Goal: Transaction & Acquisition: Purchase product/service

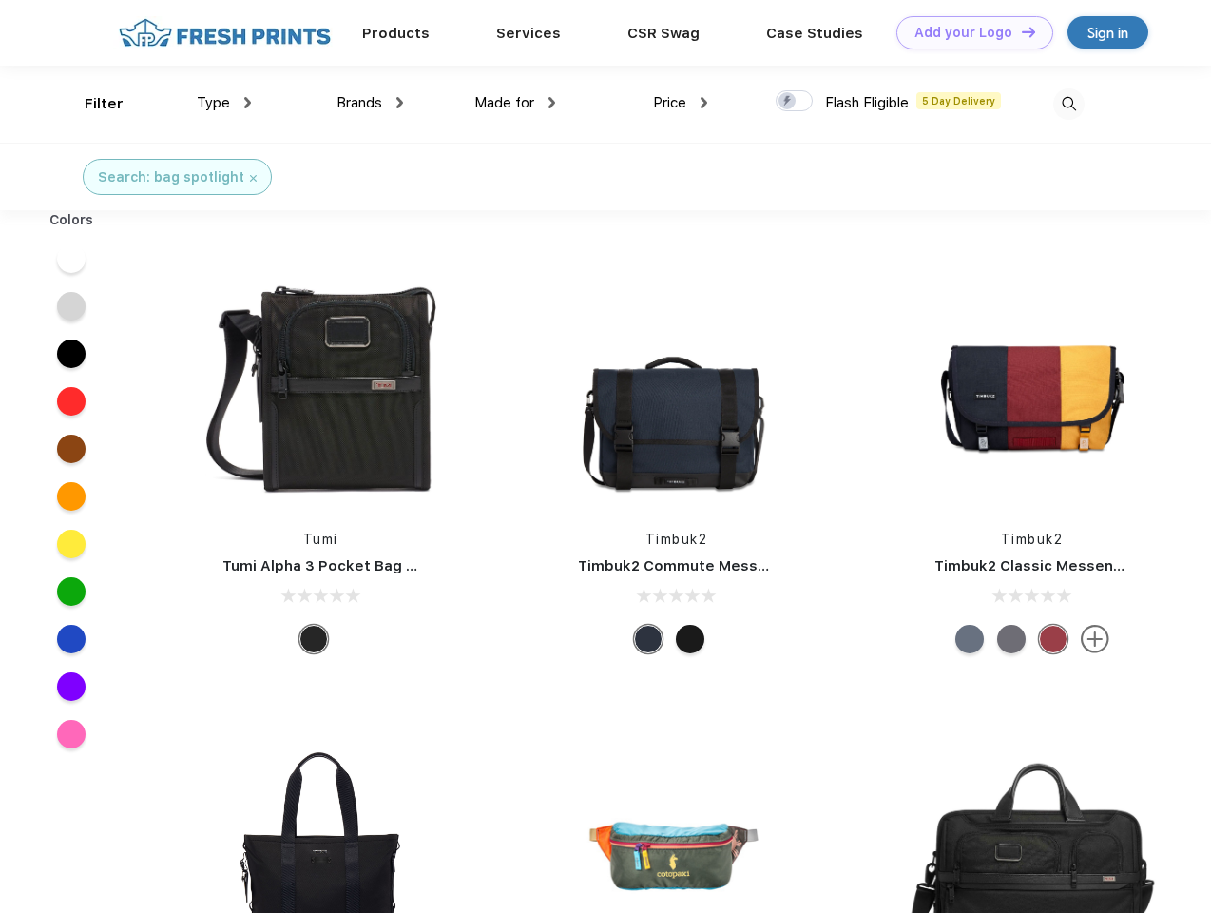
scroll to position [1, 0]
click at [968, 32] on link "Add your Logo Design Tool" at bounding box center [975, 32] width 157 height 33
click at [0, 0] on div "Design Tool" at bounding box center [0, 0] width 0 height 0
click at [1020, 31] on link "Add your Logo Design Tool" at bounding box center [975, 32] width 157 height 33
click at [91, 104] on div "Filter" at bounding box center [104, 104] width 39 height 22
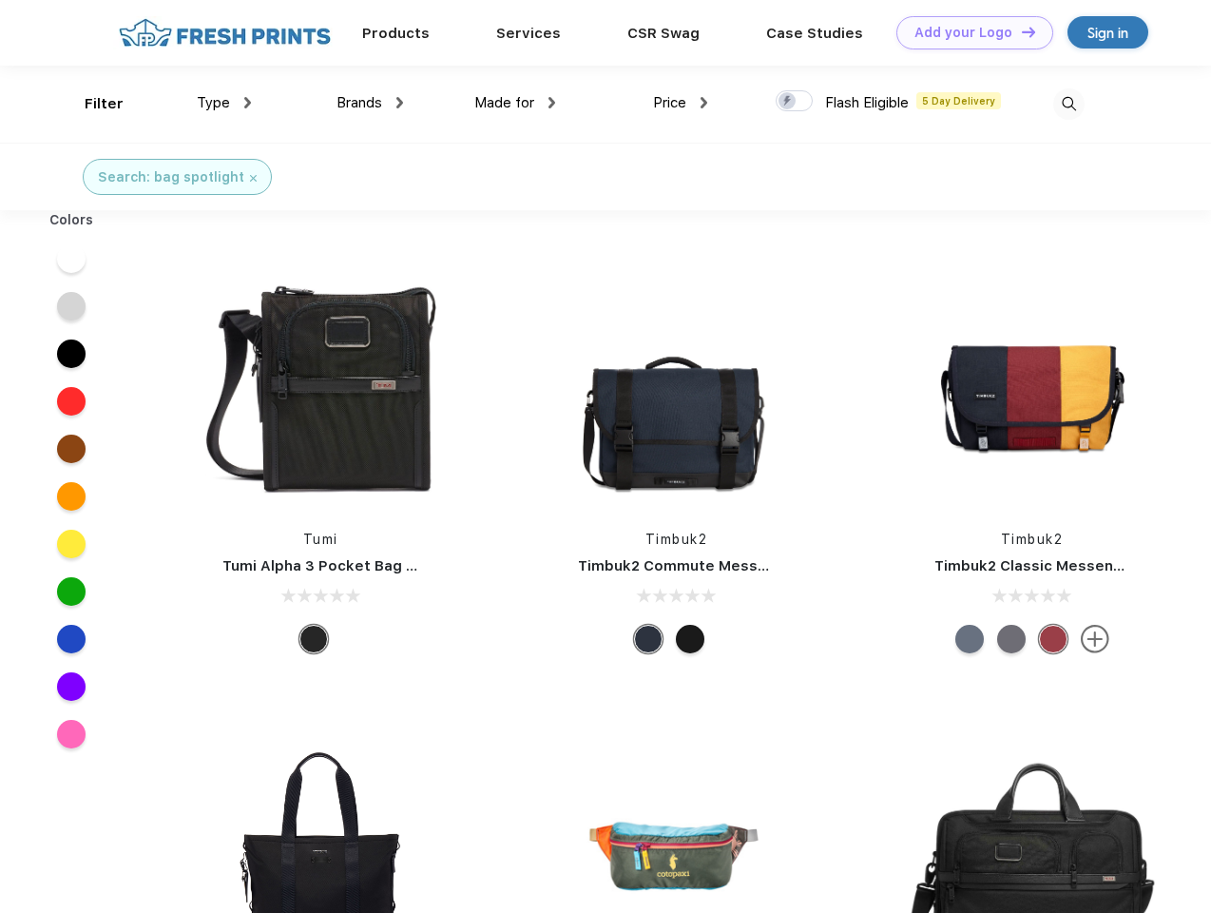
click at [224, 103] on span "Type" at bounding box center [213, 102] width 33 height 17
click at [370, 103] on span "Brands" at bounding box center [360, 102] width 46 height 17
click at [515, 103] on span "Made for" at bounding box center [504, 102] width 60 height 17
click at [681, 103] on span "Price" at bounding box center [669, 102] width 33 height 17
click at [795, 102] on div at bounding box center [794, 100] width 37 height 21
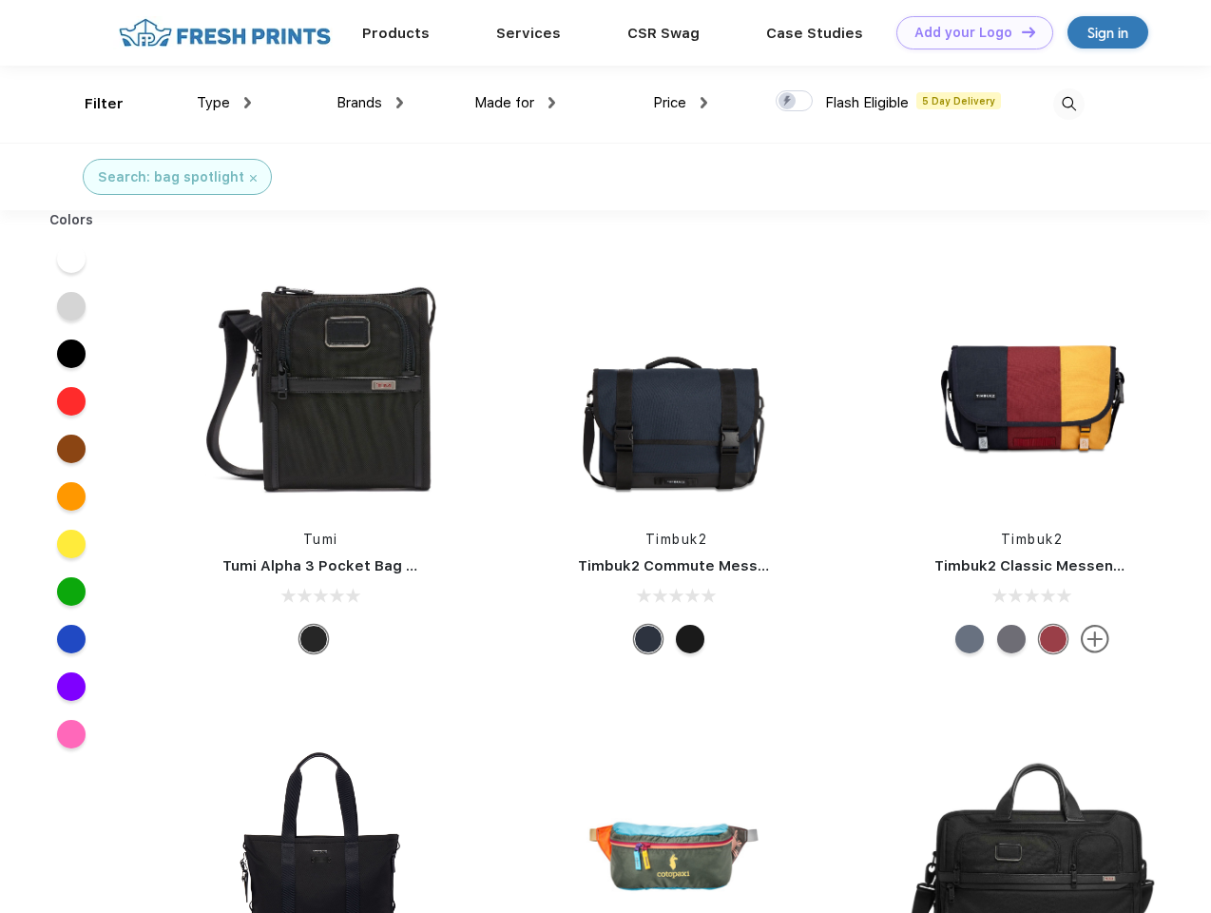
click at [788, 102] on input "checkbox" at bounding box center [782, 95] width 12 height 12
click at [1069, 104] on img at bounding box center [1069, 103] width 31 height 31
